Goal: Information Seeking & Learning: Learn about a topic

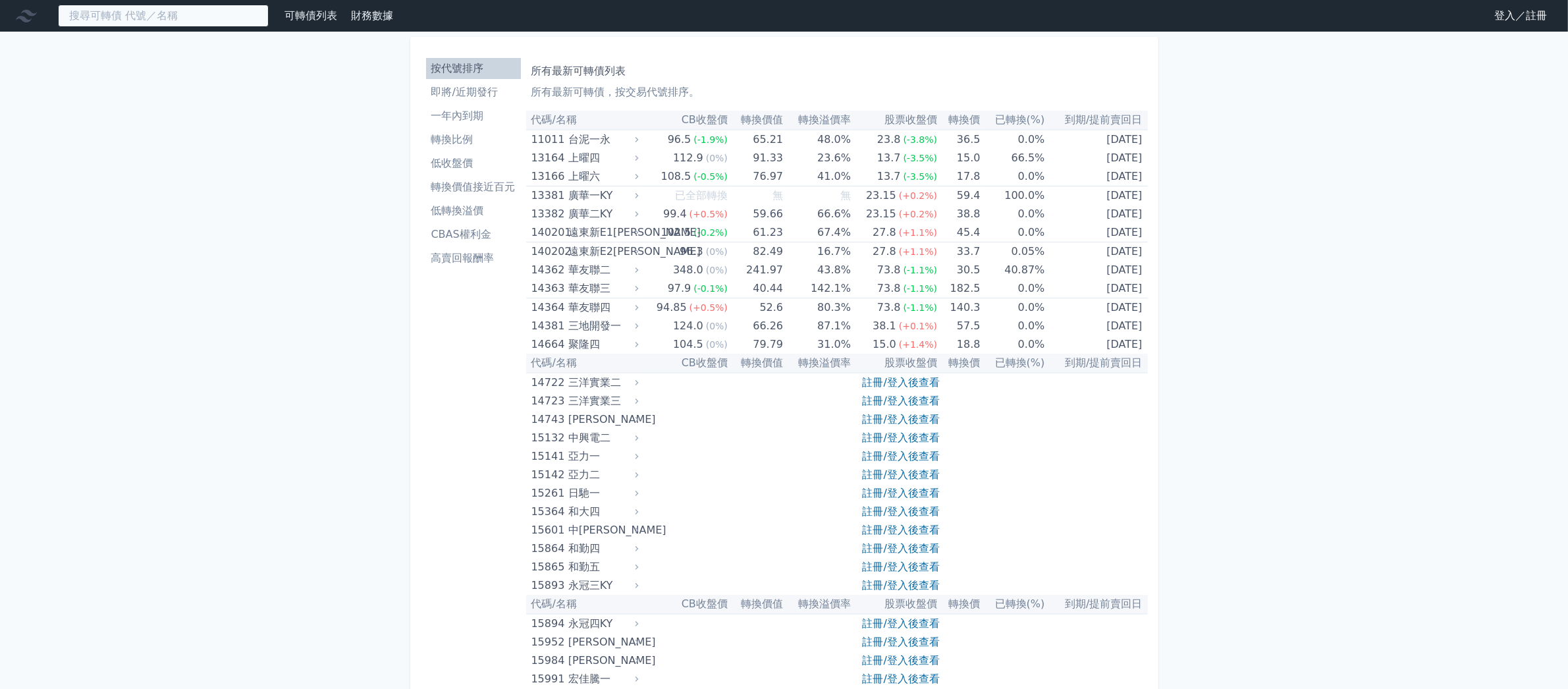
click at [217, 15] on input at bounding box center [163, 16] width 211 height 23
type input "ㄍ"
type input "ㄕ"
type input "與"
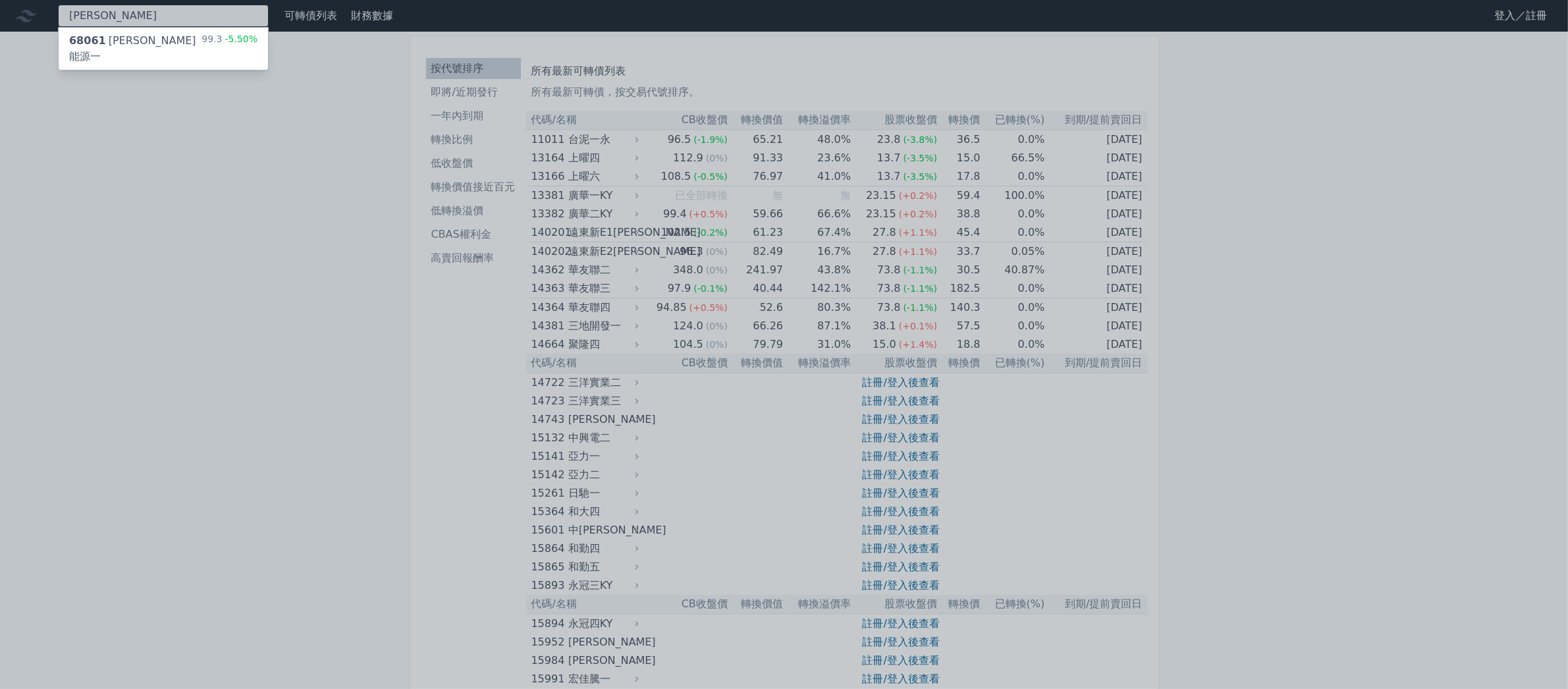
type input "[PERSON_NAME]"
click at [200, 32] on div "68061 [PERSON_NAME]能源一 99.3 -5.50%" at bounding box center [163, 48] width 209 height 42
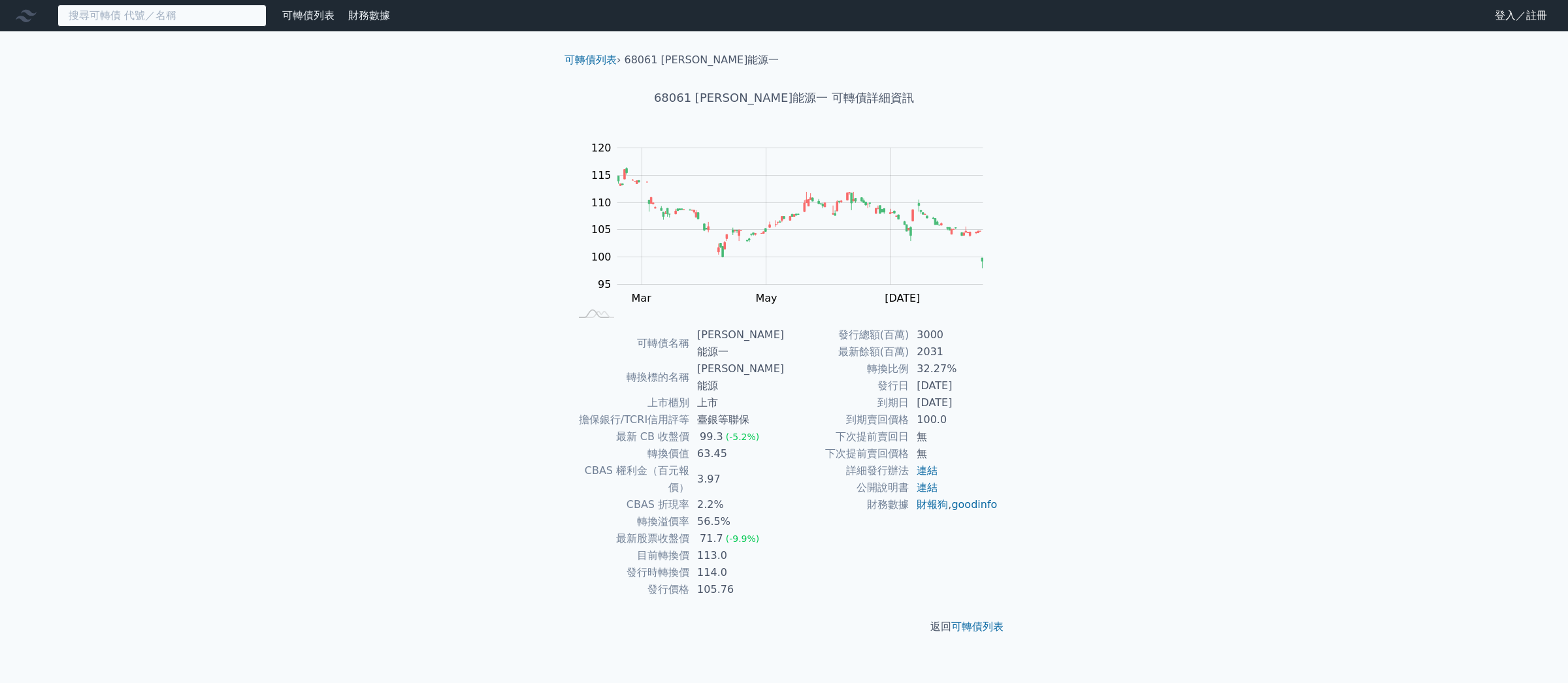
click at [235, 18] on input at bounding box center [161, 16] width 209 height 22
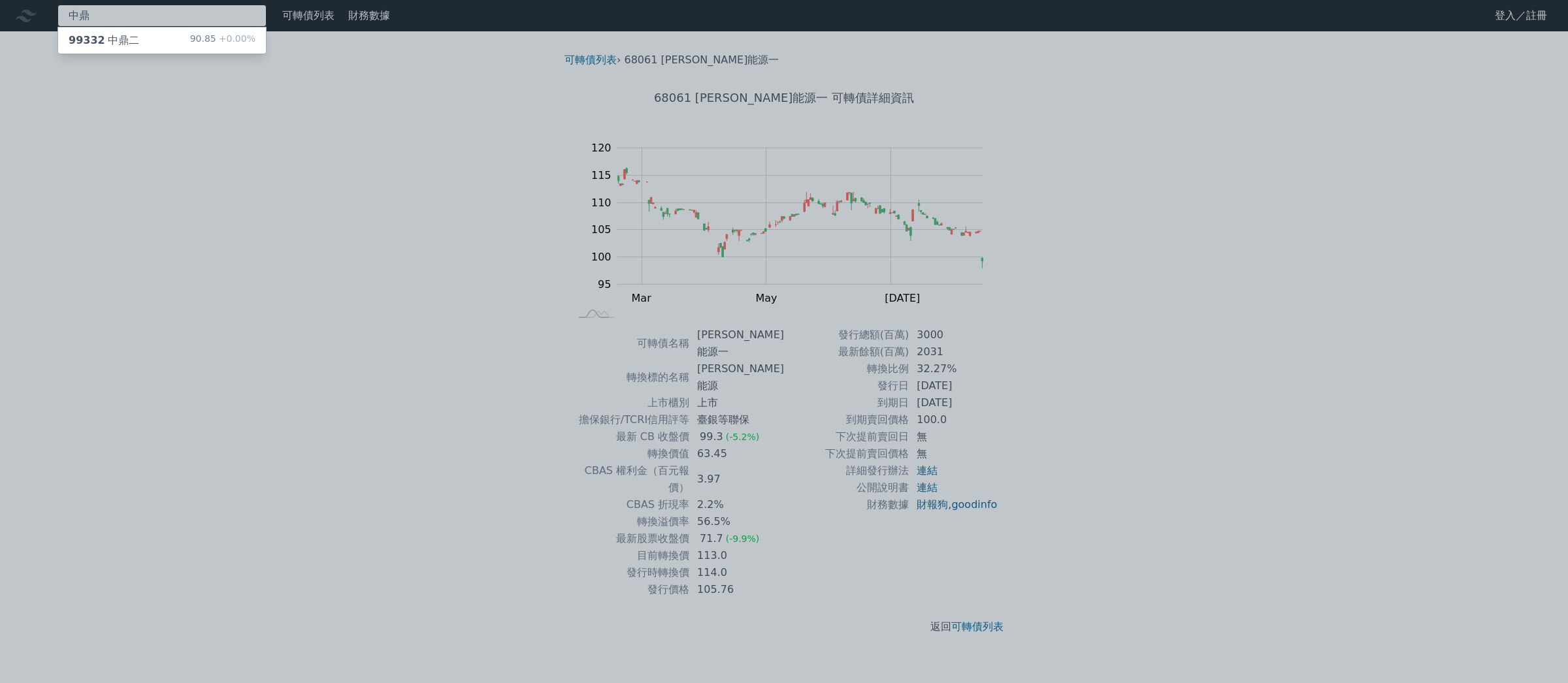
type input "中鼎"
click at [217, 35] on div "90.85 +0.00%" at bounding box center [223, 40] width 65 height 16
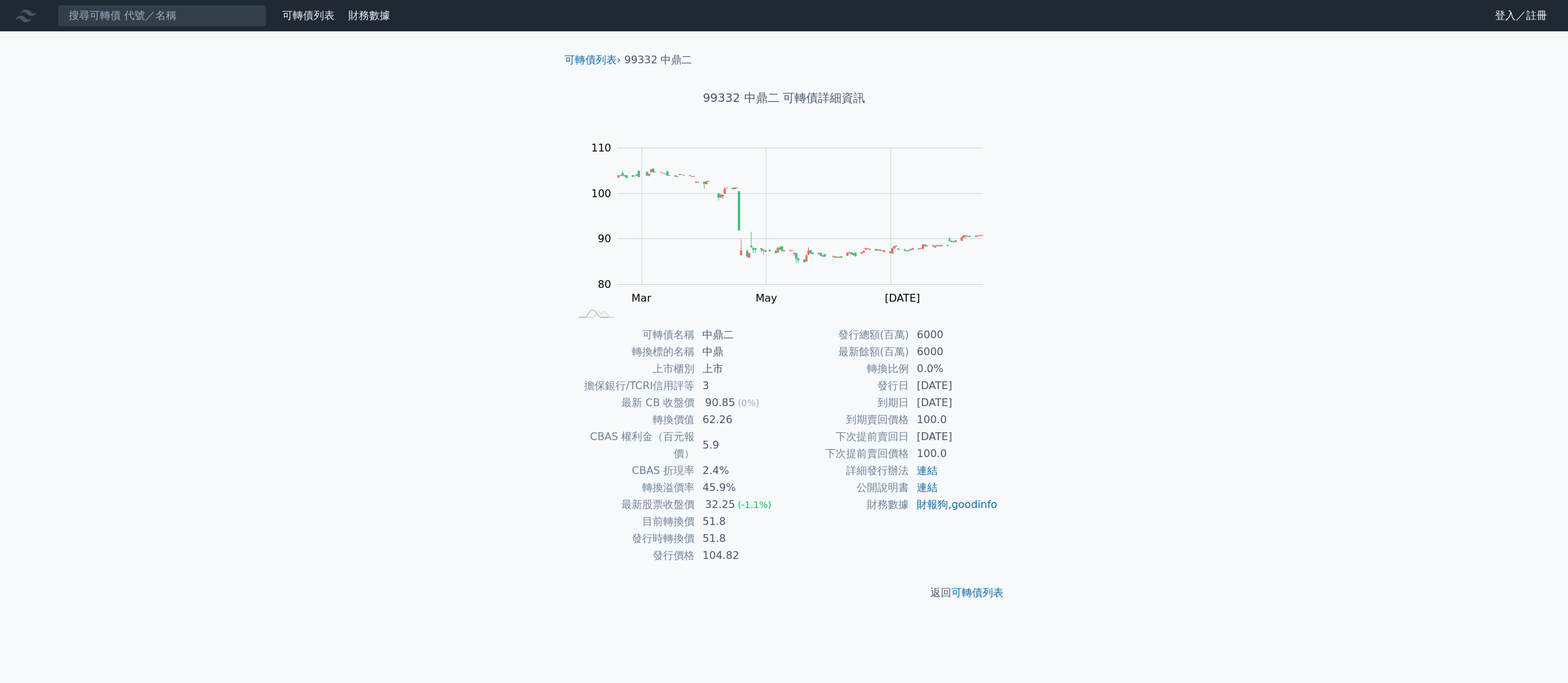
click at [703, 384] on td "3" at bounding box center [738, 385] width 89 height 17
click at [1248, 377] on div "可轉債列表 財務數據 可轉債列表 財務數據 登入／註冊 登入／註冊 可轉債列表 › 99332 中鼎二 99332 中鼎二 可轉債詳細資訊 Zoom Out …" at bounding box center [784, 341] width 1568 height 683
